Goal: Task Accomplishment & Management: Use online tool/utility

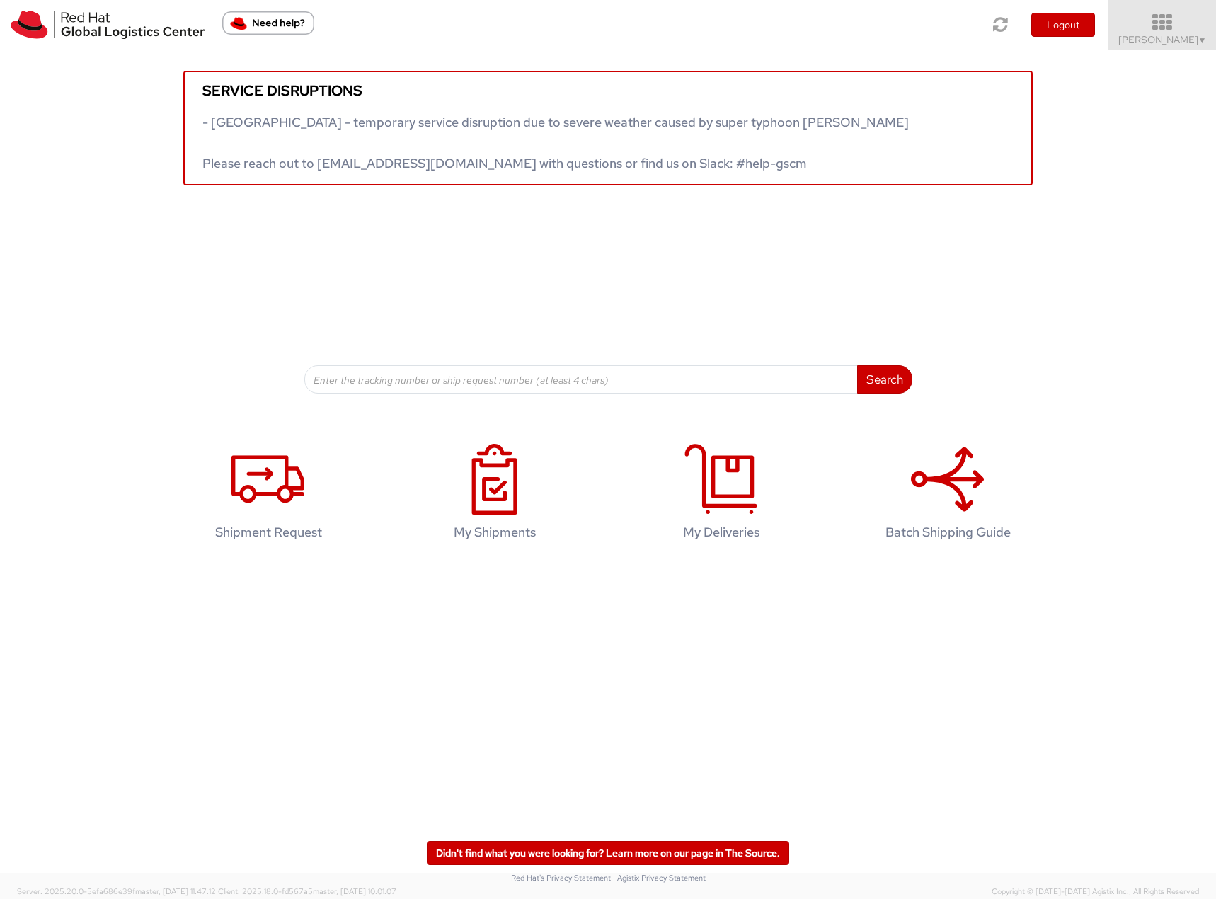
click at [1159, 13] on icon at bounding box center [1163, 23] width 124 height 20
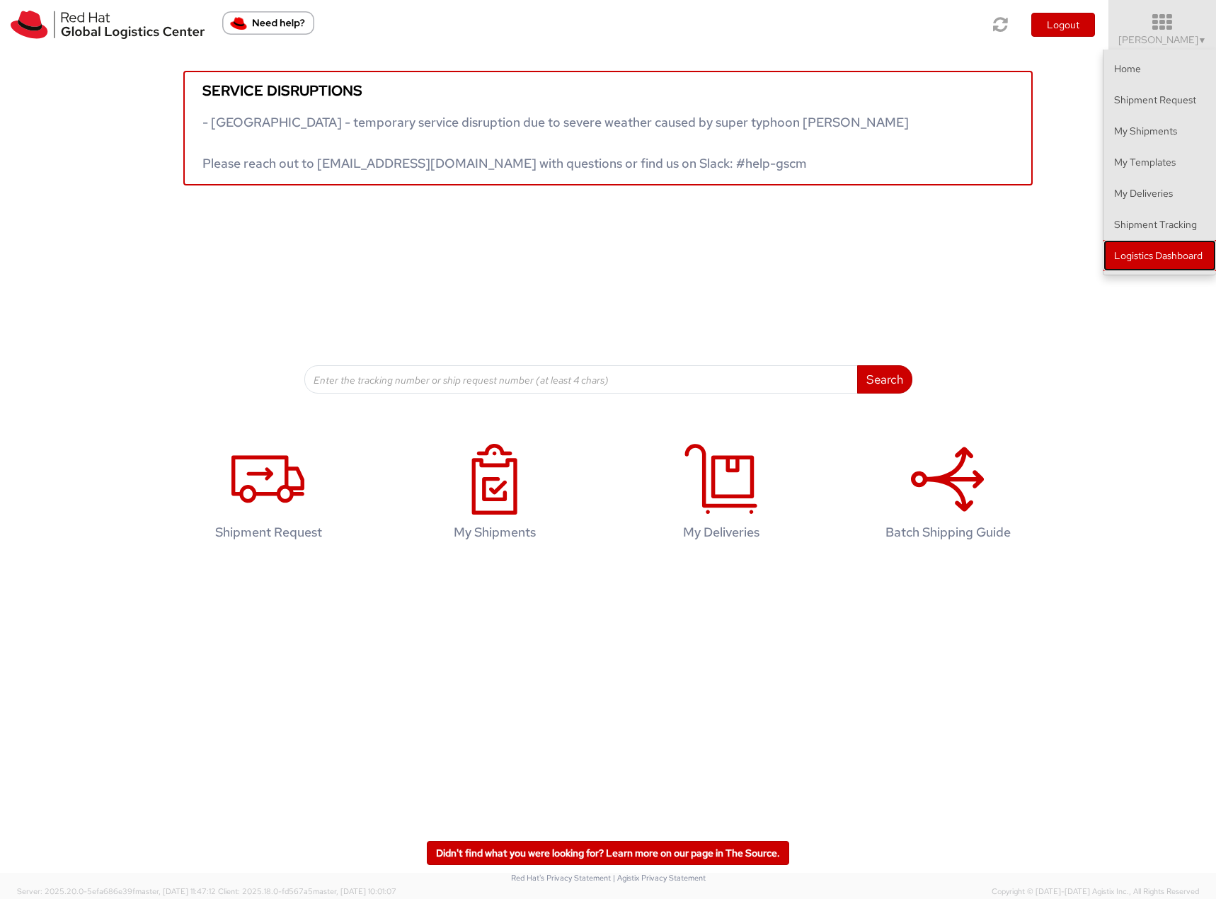
click at [1126, 265] on link "Logistics Dashboard" at bounding box center [1159, 255] width 113 height 31
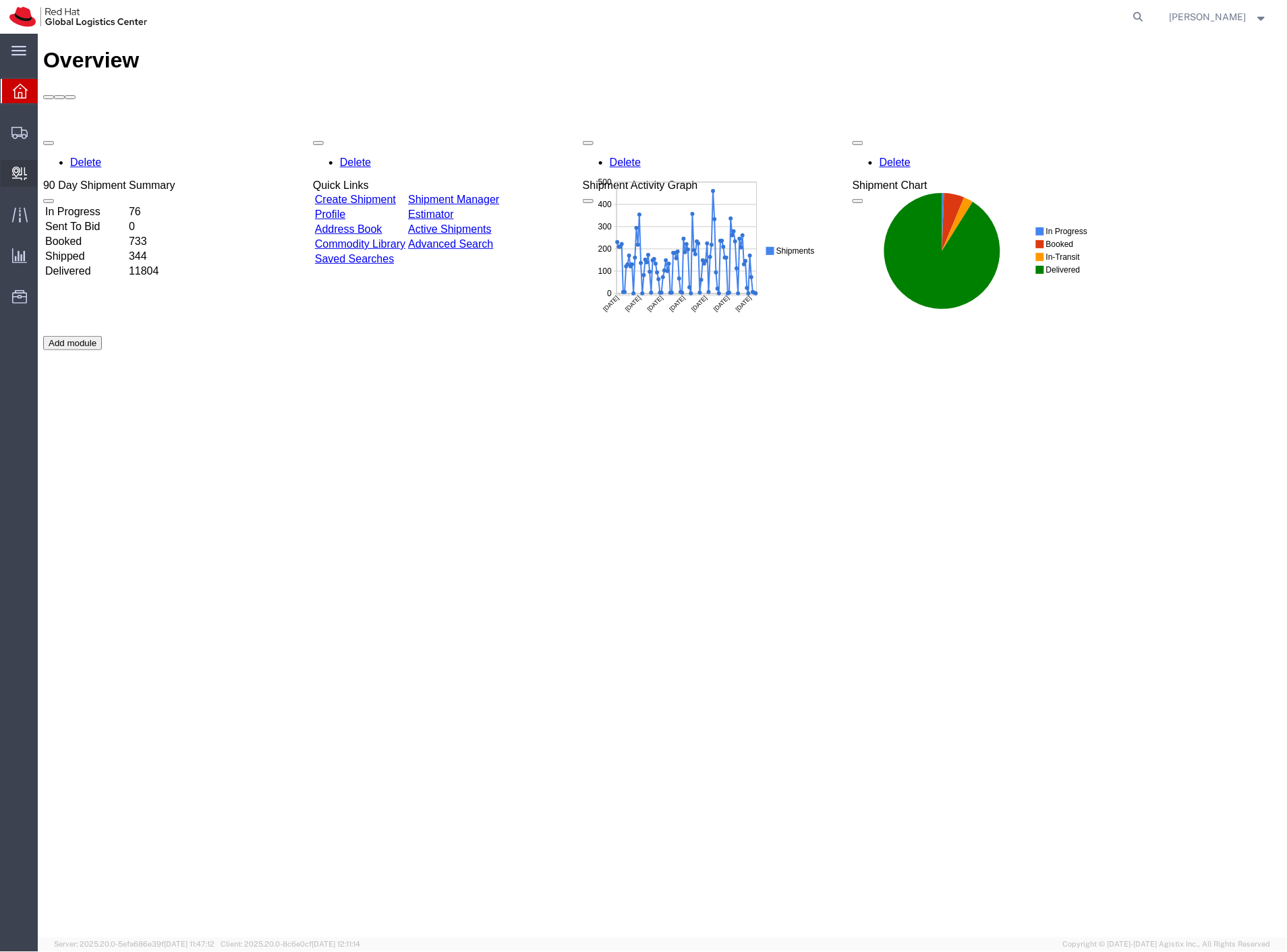
click at [0, 0] on span "Create Delivery" at bounding box center [0, 0] width 0 height 0
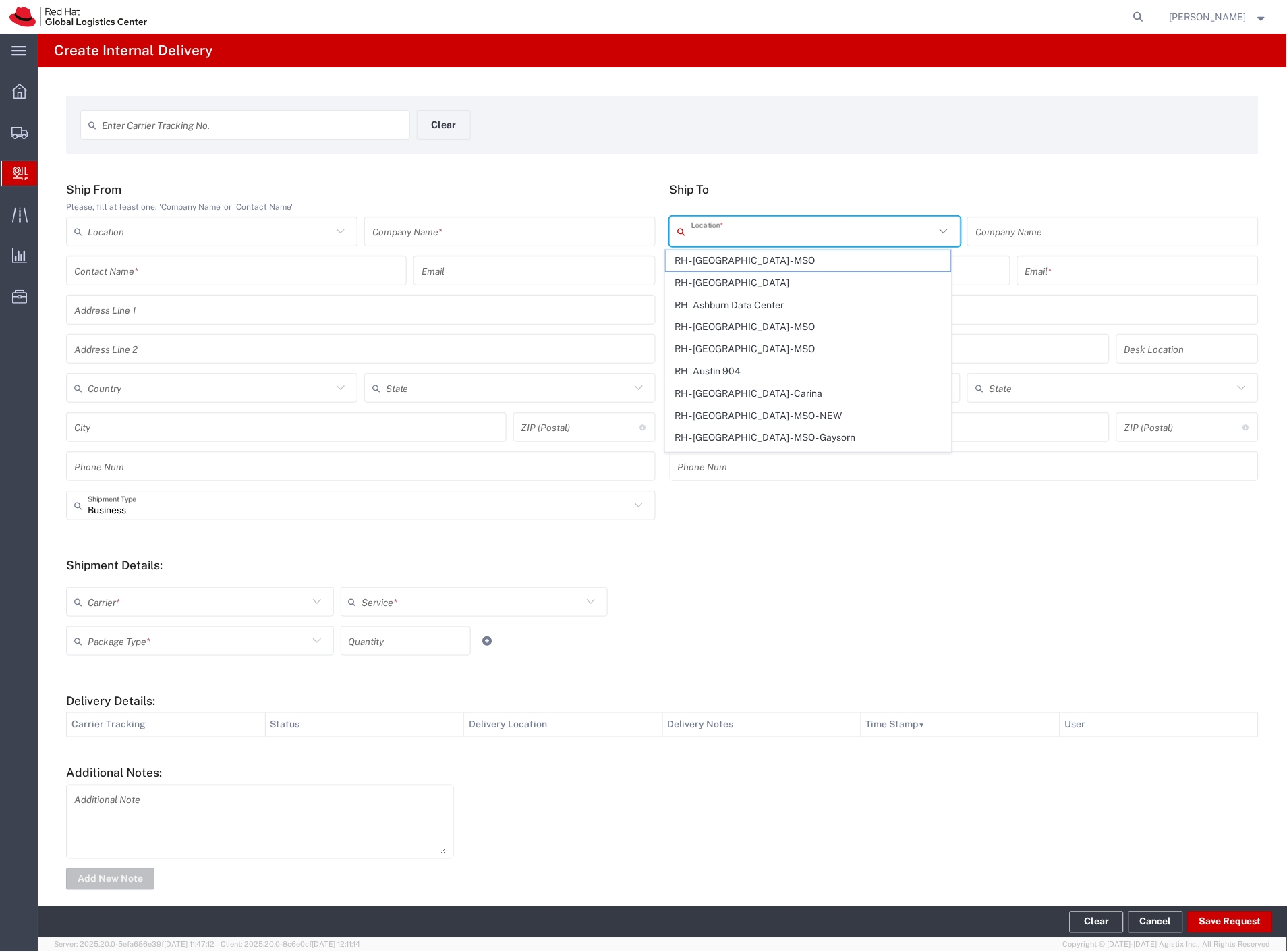
click at [716, 233] on input "text" at bounding box center [813, 232] width 244 height 24
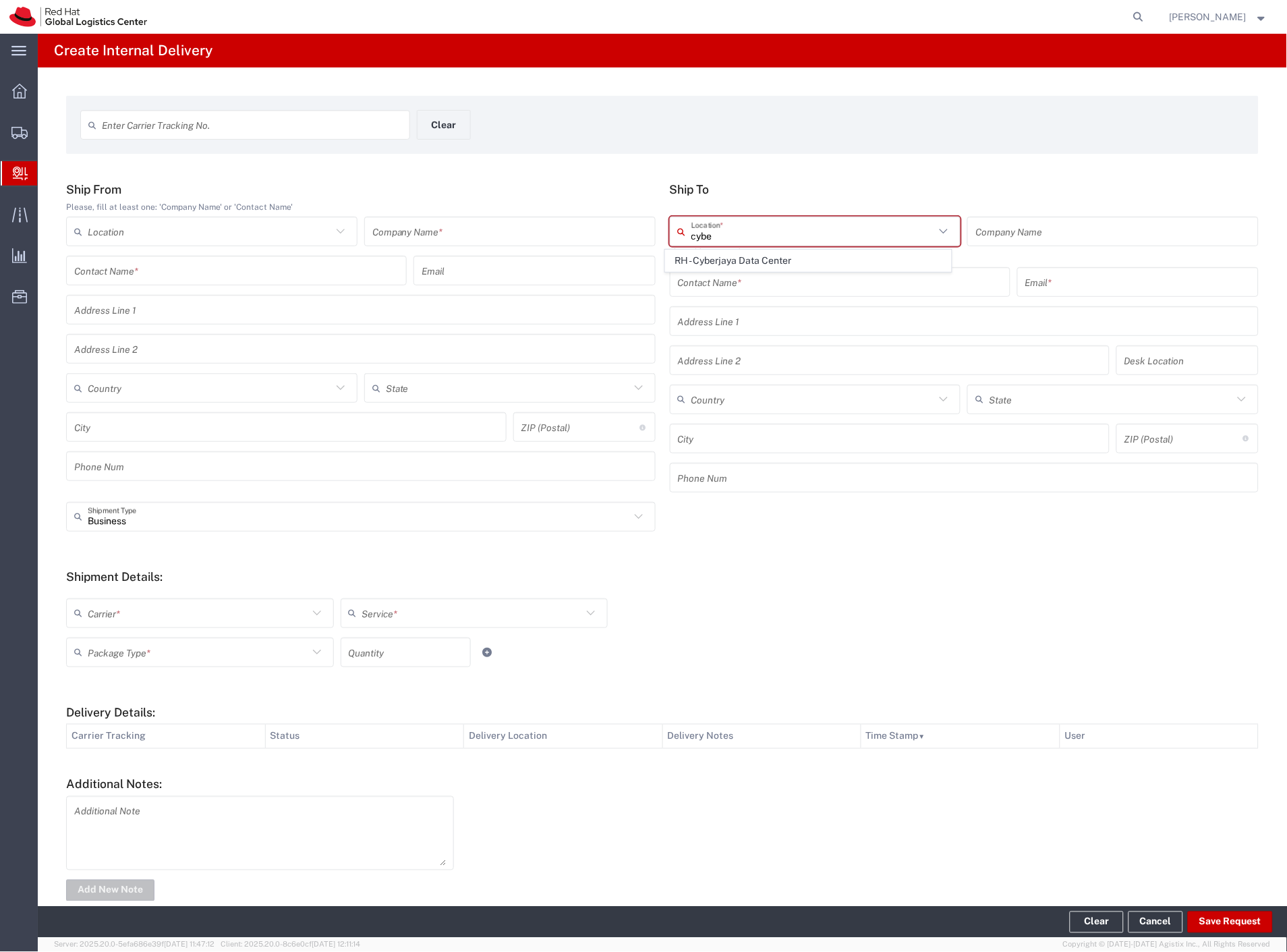
type input "cybe"
